Goal: Check status: Check status

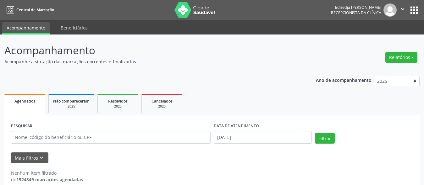
click at [43, 104] on link "Agendados" at bounding box center [24, 104] width 41 height 21
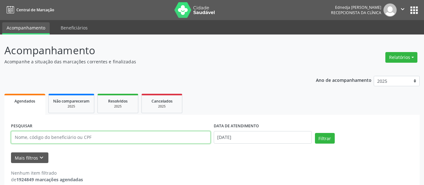
click at [114, 141] on input "text" at bounding box center [111, 137] width 200 height 13
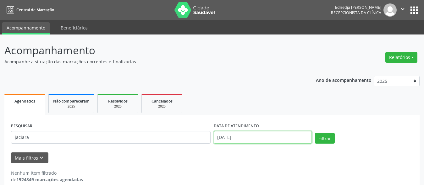
click at [280, 139] on input "[DATE]" at bounding box center [263, 137] width 98 height 13
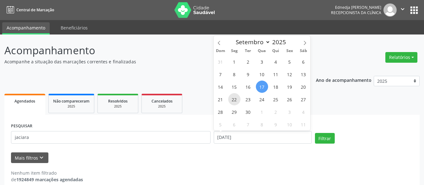
click at [233, 101] on span "22" at bounding box center [234, 99] width 12 height 12
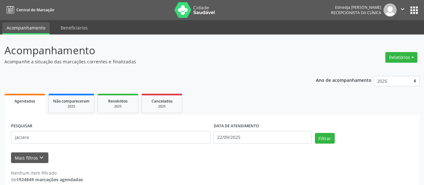
click at [234, 102] on ul "Agendados Não compareceram 2025 Resolvidos 2025 Cancelados 2025" at bounding box center [211, 103] width 415 height 23
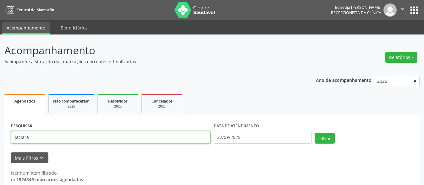
click at [195, 140] on input "jaciara" at bounding box center [111, 137] width 200 height 13
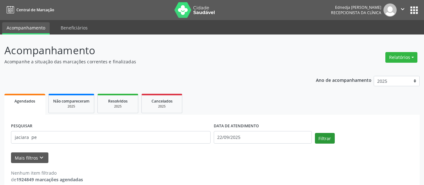
drag, startPoint x: 314, startPoint y: 143, endPoint x: 319, endPoint y: 141, distance: 5.5
click at [315, 144] on div "Filtrar" at bounding box center [363, 140] width 101 height 15
click at [321, 140] on button "Filtrar" at bounding box center [325, 138] width 20 height 11
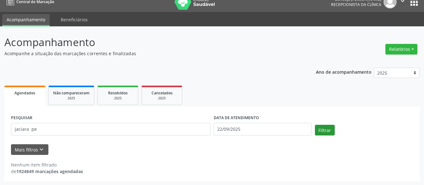
scroll to position [9, 0]
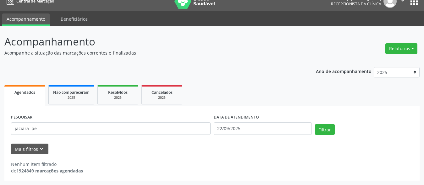
click at [300, 172] on div "Nenhum item filtrado de 1924849 marcações agendadas" at bounding box center [212, 167] width 402 height 13
click at [157, 162] on div "Nenhum item filtrado de 1924849 marcações agendadas" at bounding box center [212, 167] width 402 height 13
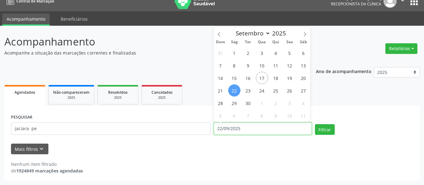
click at [257, 132] on input "22/09/2025" at bounding box center [263, 129] width 98 height 13
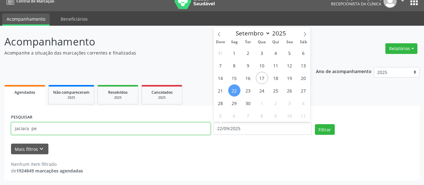
click at [144, 132] on input "jaciara pe" at bounding box center [111, 129] width 200 height 13
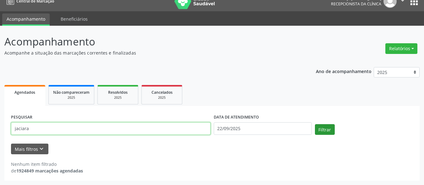
type input "jaciara"
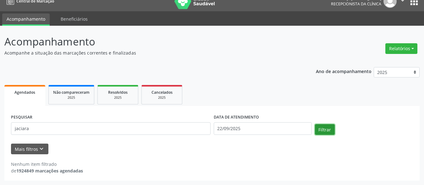
click at [320, 129] on button "Filtrar" at bounding box center [325, 129] width 20 height 11
